Goal: Find contact information: Obtain details needed to contact an individual or organization

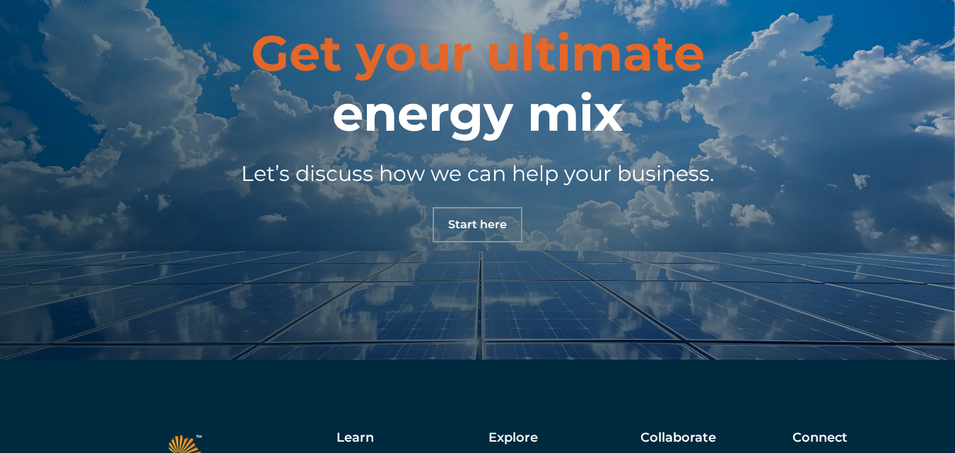
scroll to position [4777, 0]
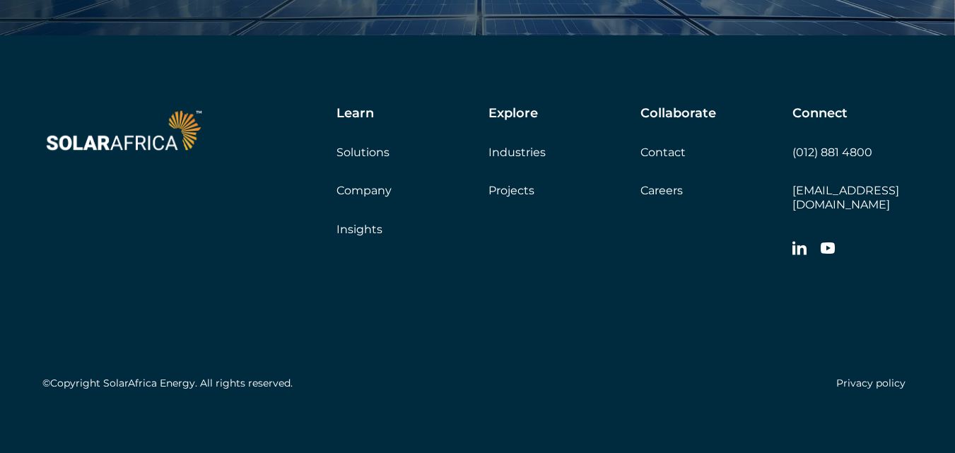
click at [657, 148] on link "Contact" at bounding box center [662, 152] width 45 height 13
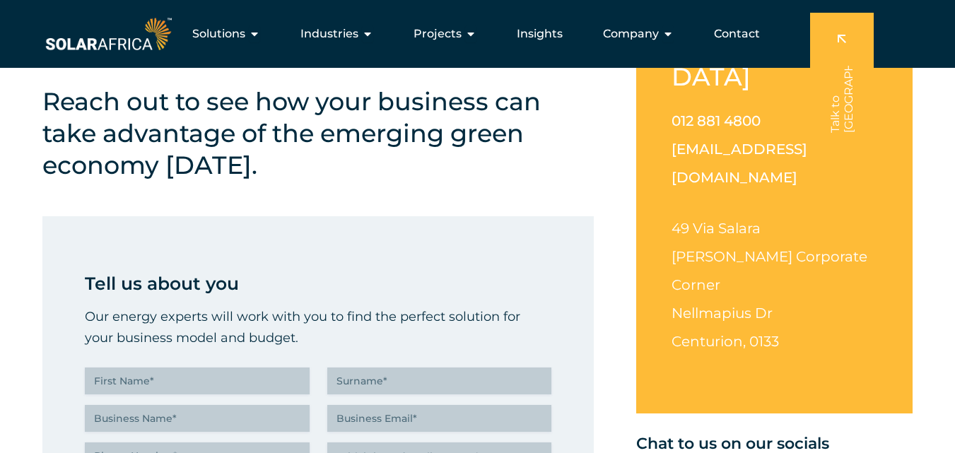
scroll to position [212, 0]
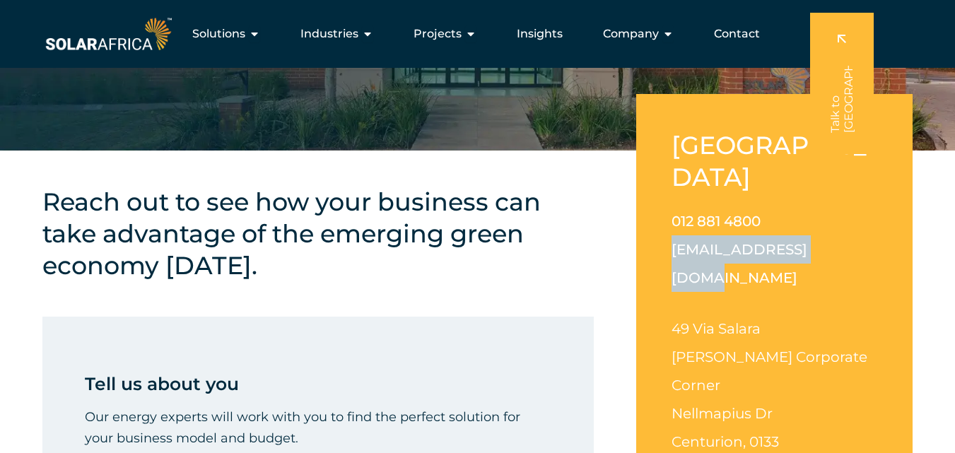
drag, startPoint x: 657, startPoint y: 226, endPoint x: 792, endPoint y: 212, distance: 135.7
click at [826, 208] on div "[GEOGRAPHIC_DATA] 012 881 4800 [EMAIL_ADDRESS][DOMAIN_NAME] [STREET_ADDRESS][PE…" at bounding box center [774, 304] width 276 height 420
copy link "[EMAIL_ADDRESS][DOMAIN_NAME]"
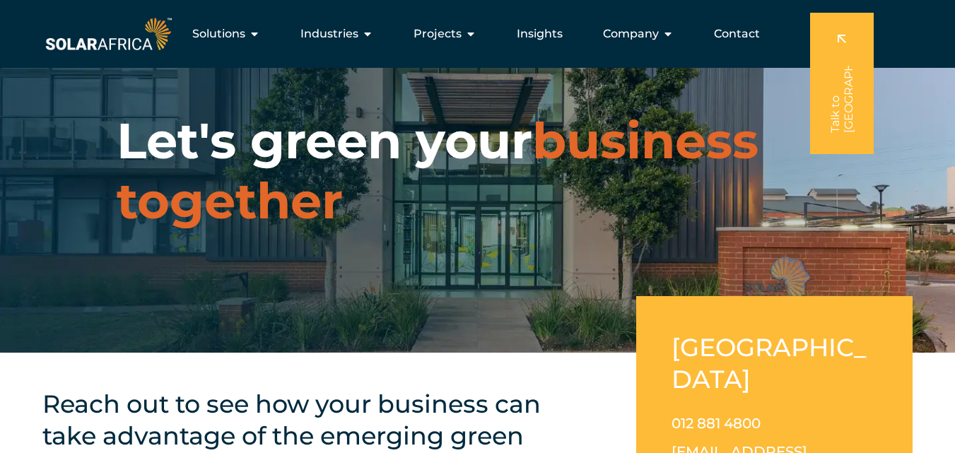
scroll to position [0, 0]
